Goal: Task Accomplishment & Management: Complete application form

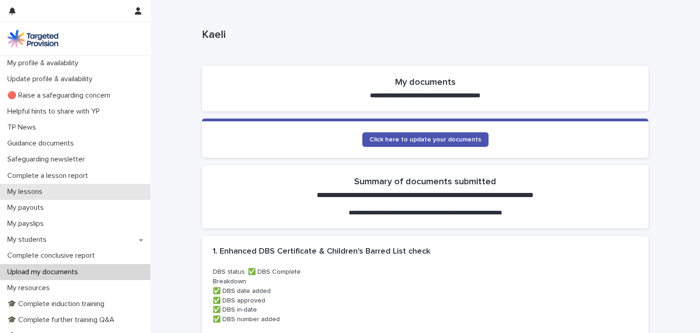
click at [36, 192] on p "My lessons" at bounding box center [27, 191] width 46 height 9
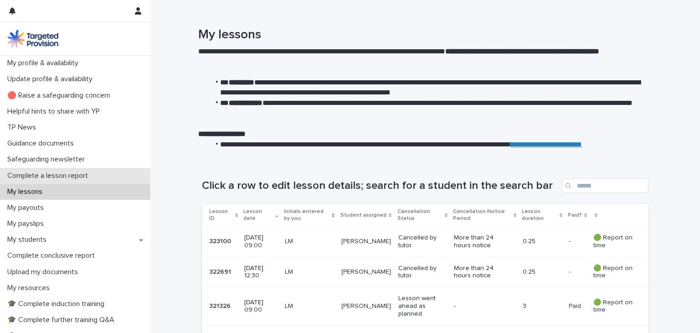
click at [58, 180] on div "Complete a lesson report" at bounding box center [75, 176] width 150 height 16
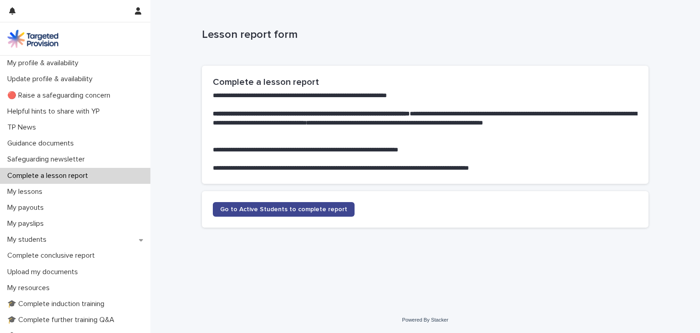
click at [249, 209] on span "Go to Active Students to complete report" at bounding box center [283, 209] width 127 height 6
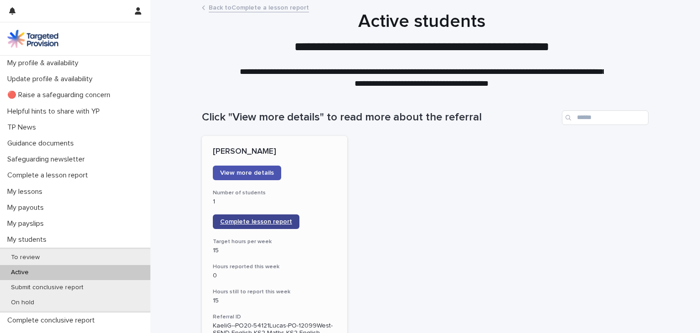
click at [258, 225] on span "Complete lesson report" at bounding box center [256, 221] width 72 height 6
